Goal: Navigation & Orientation: Find specific page/section

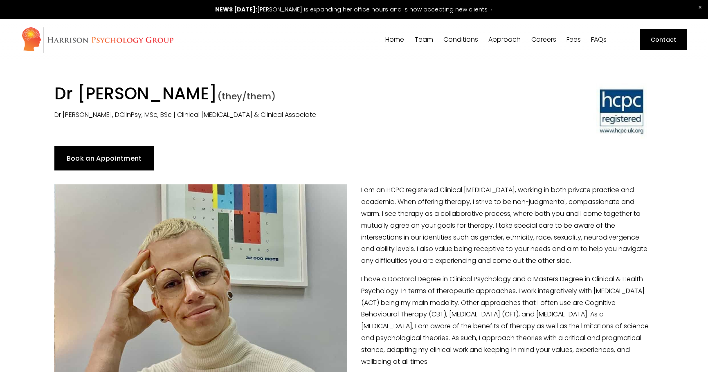
click at [415, 38] on span "Team" at bounding box center [424, 39] width 18 height 7
click at [0, 0] on span "Our Team" at bounding box center [0, 0] width 0 height 0
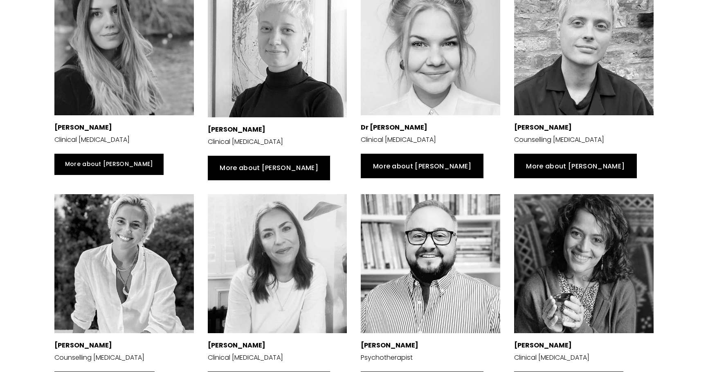
scroll to position [450, 0]
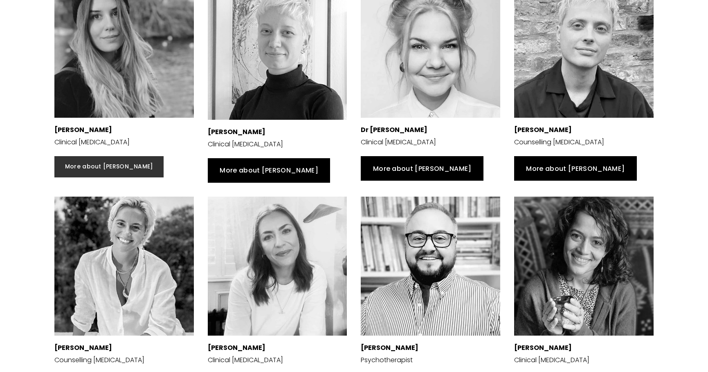
click at [98, 168] on link "More about [PERSON_NAME]" at bounding box center [108, 166] width 109 height 21
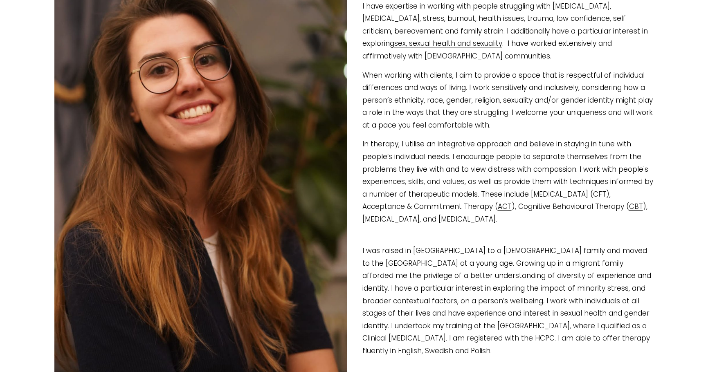
scroll to position [286, 0]
